Goal: Task Accomplishment & Management: Manage account settings

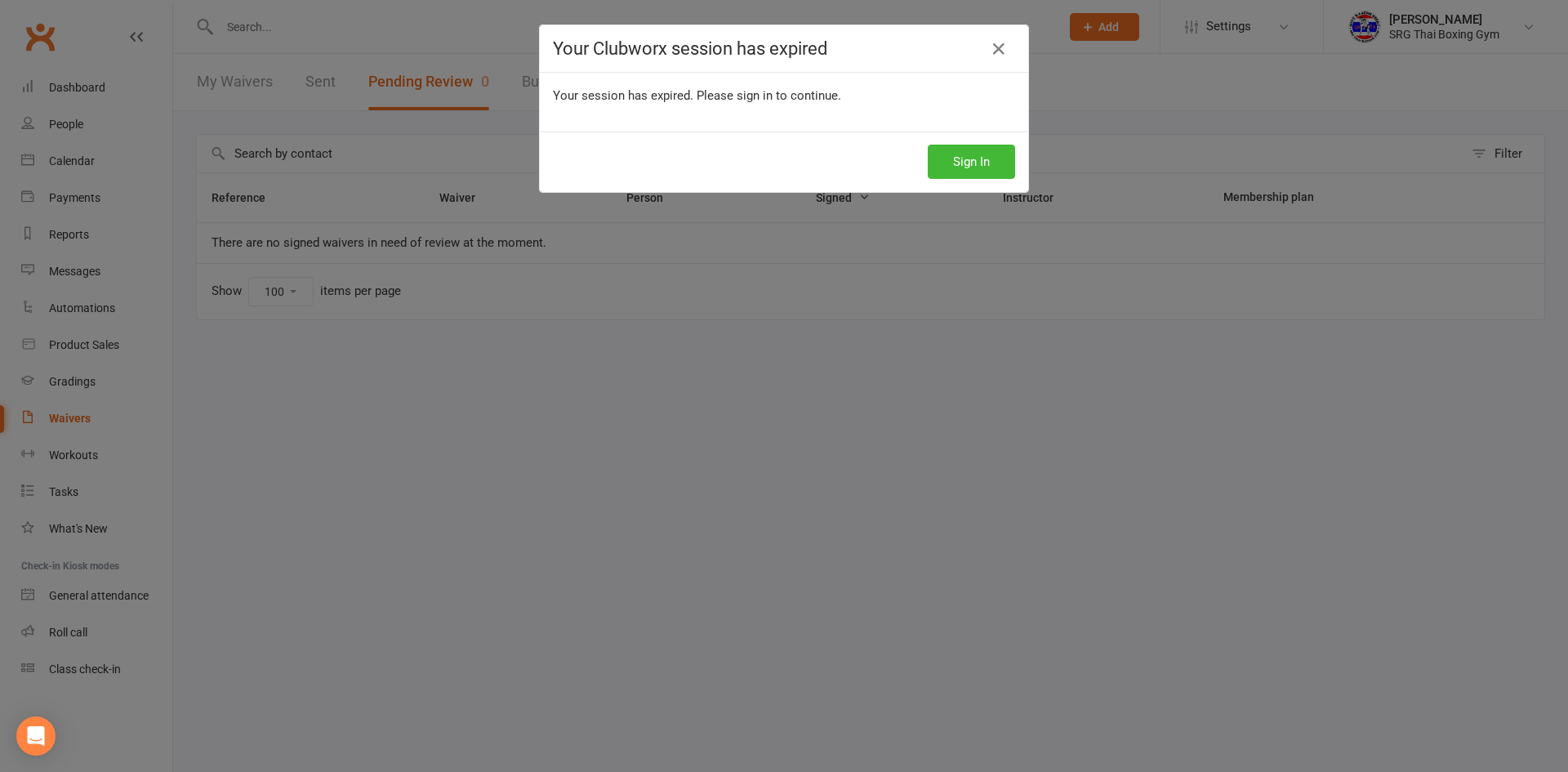
select select "100"
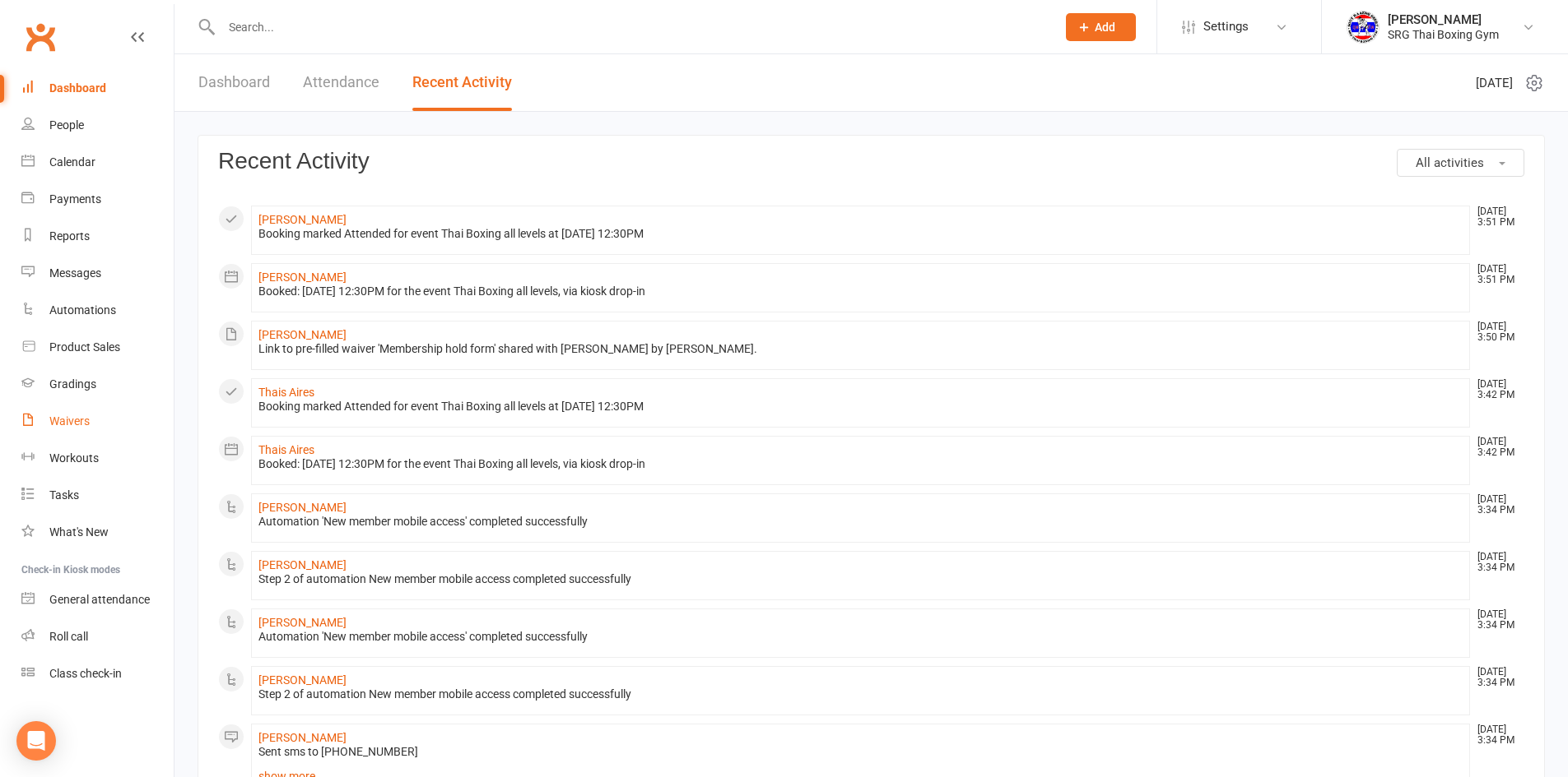
click at [74, 421] on div "Waivers" at bounding box center [69, 421] width 40 height 13
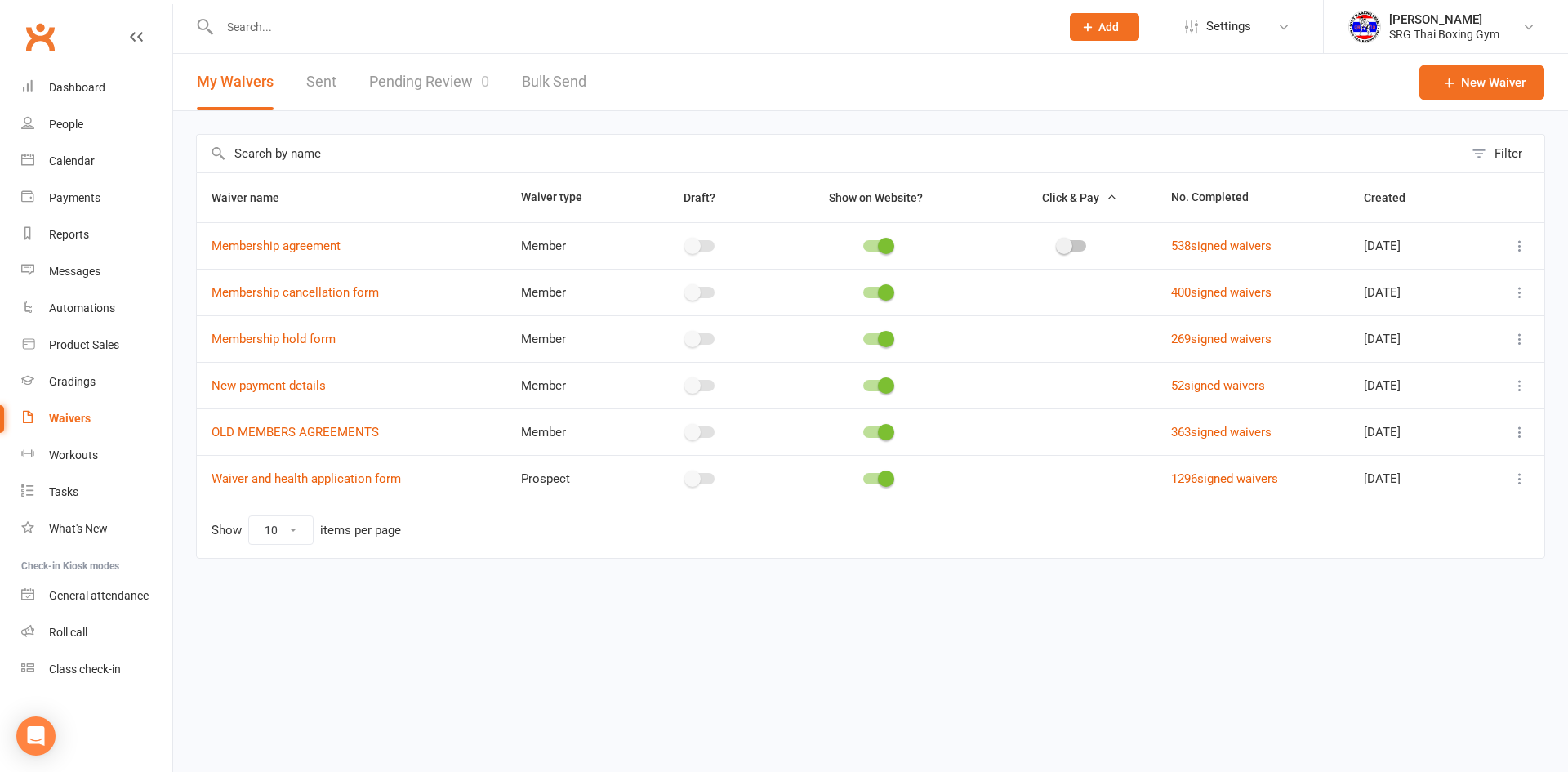
click at [446, 84] on link "Pending Review 0" at bounding box center [429, 82] width 120 height 56
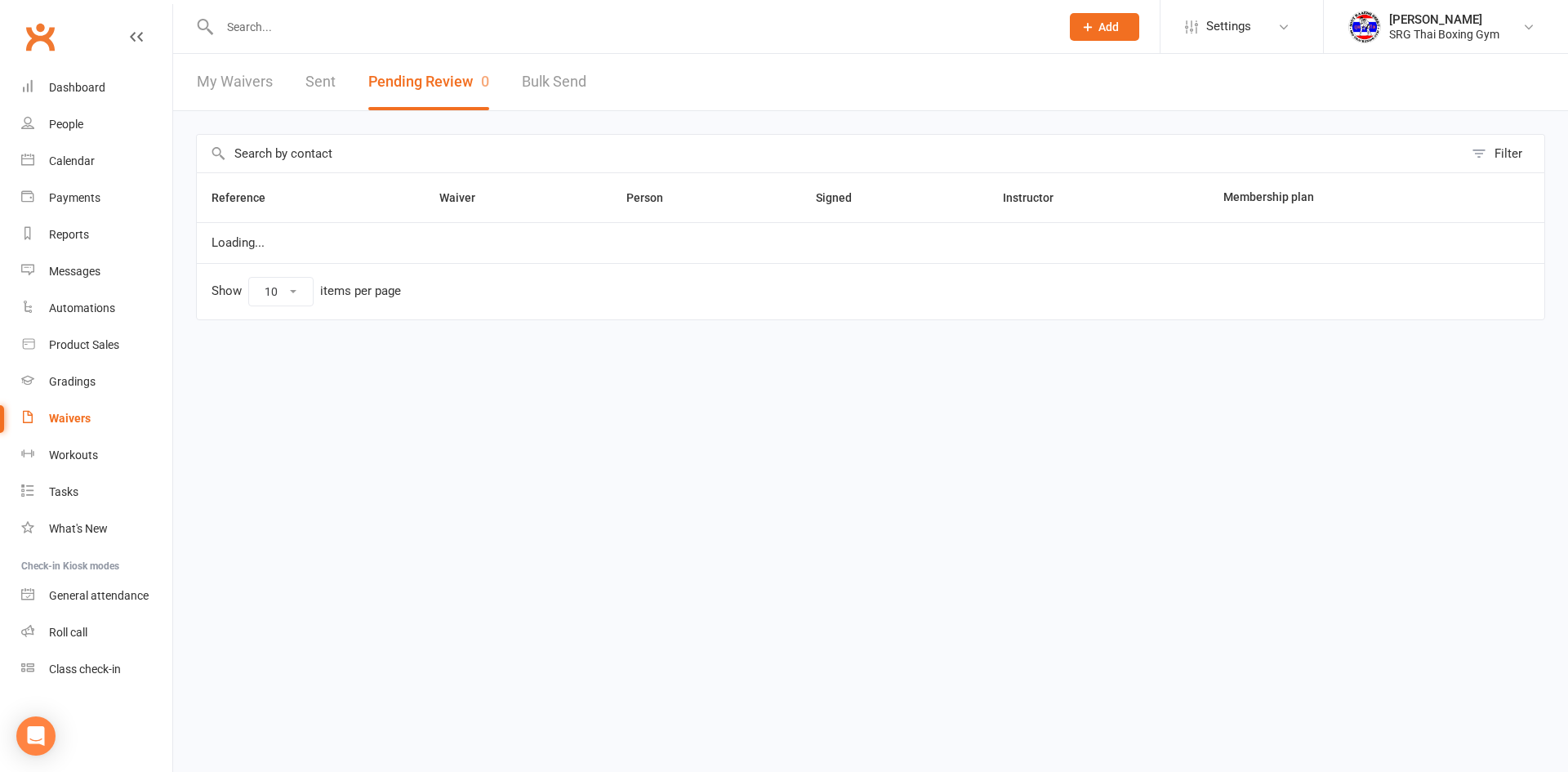
select select "100"
